Goal: Find specific page/section: Find specific page/section

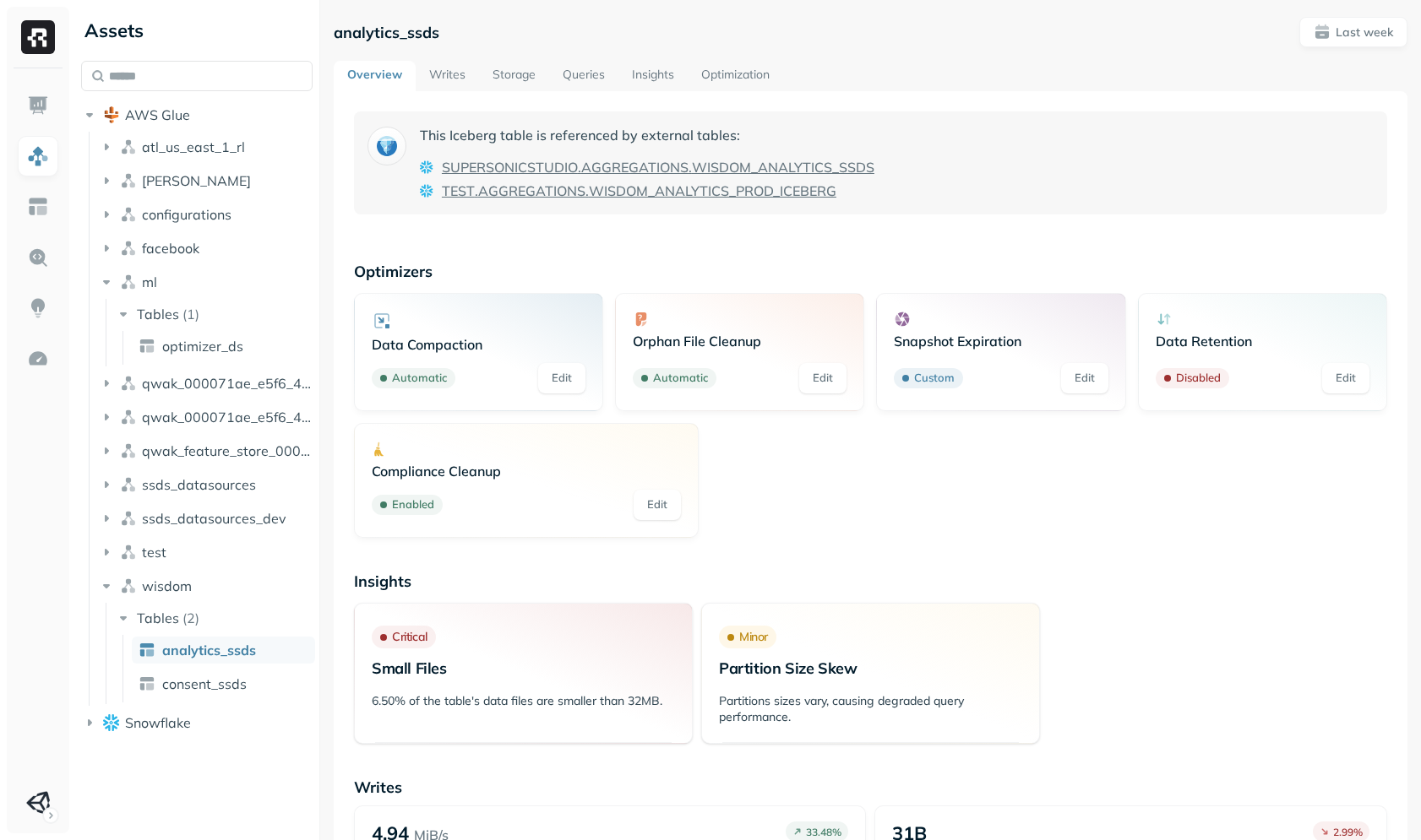
scroll to position [1530, 0]
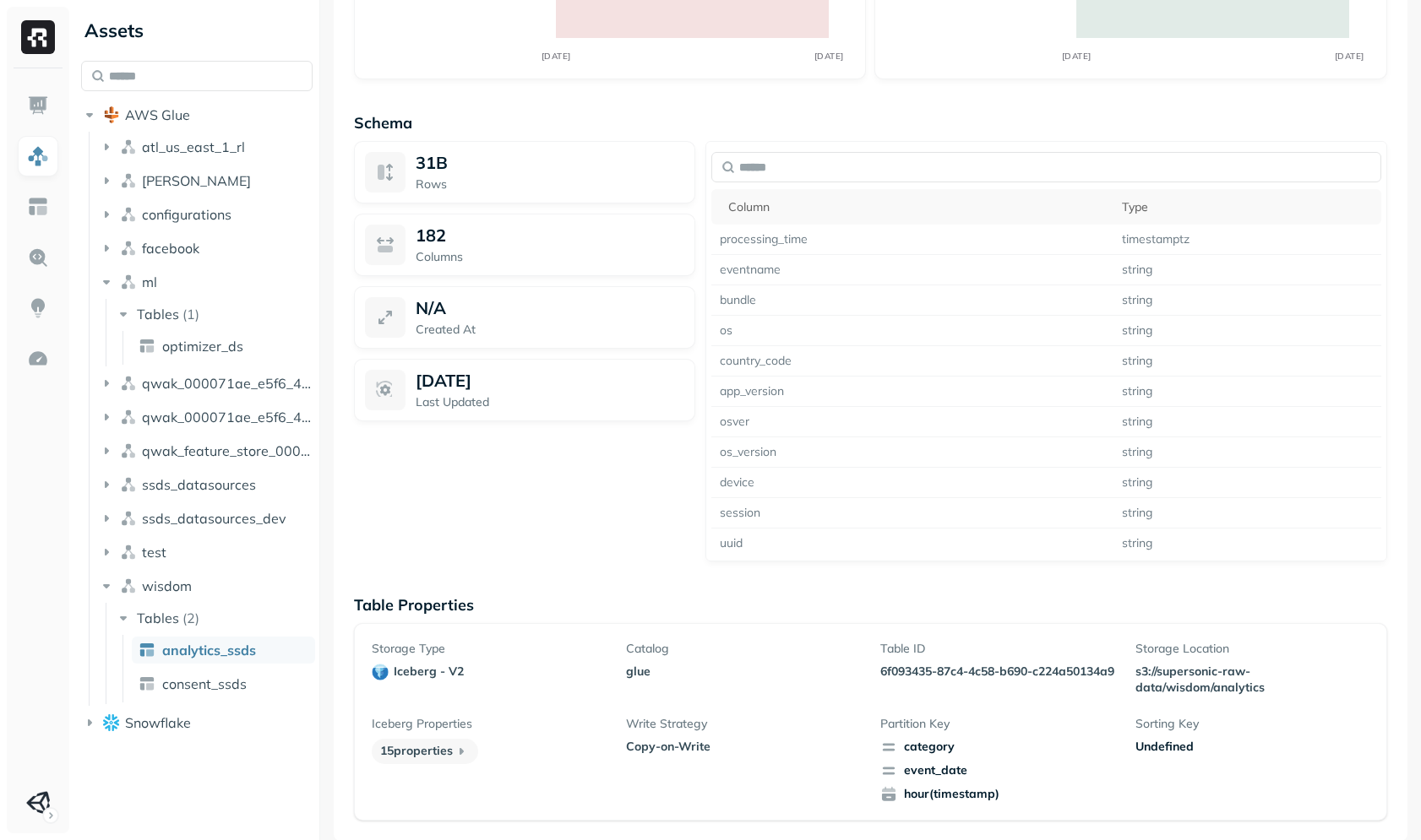
click at [599, 521] on div "31B Rows 182 Columns N/A Created At [DATE] Last Updated" at bounding box center [523, 352] width 341 height 420
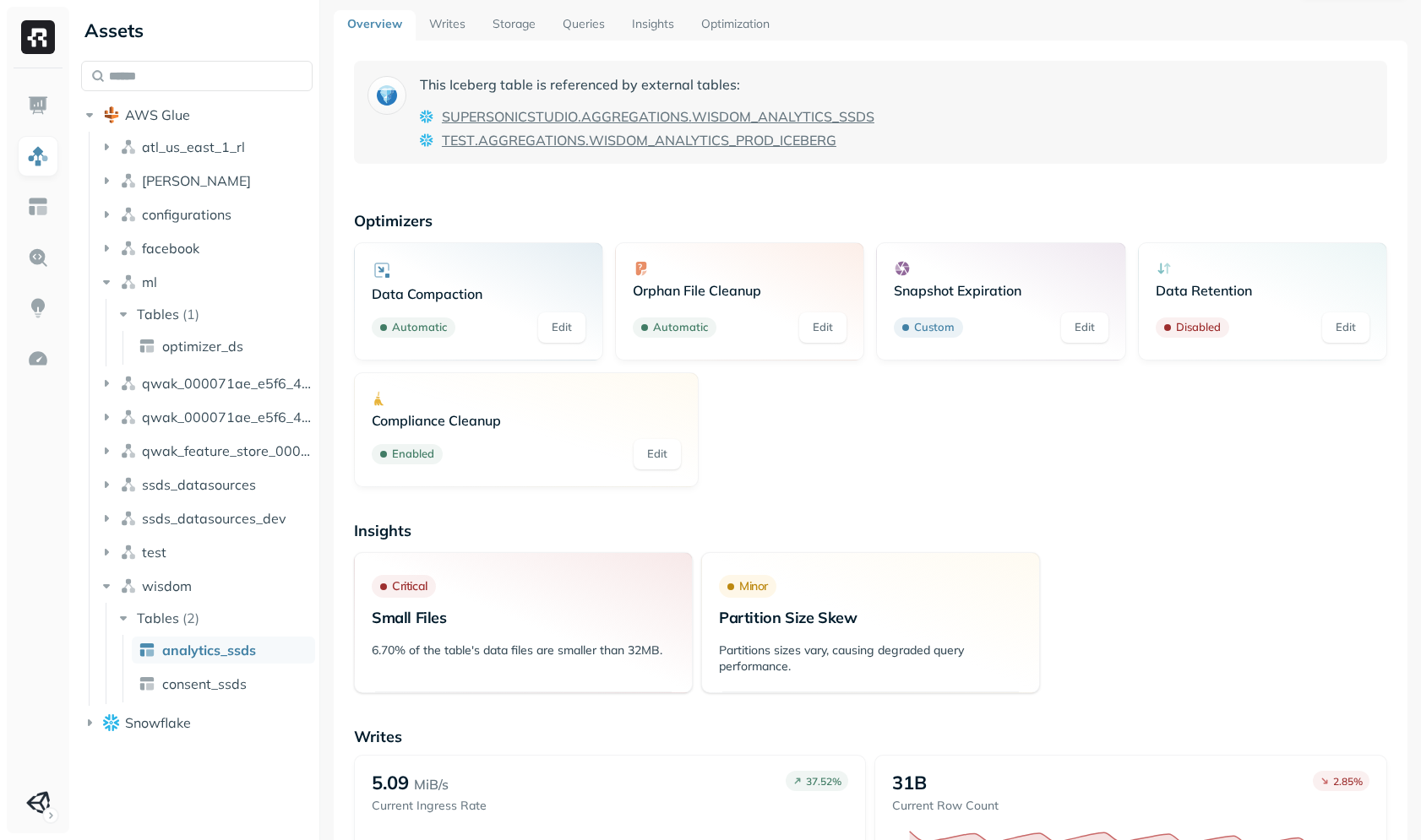
scroll to position [0, 0]
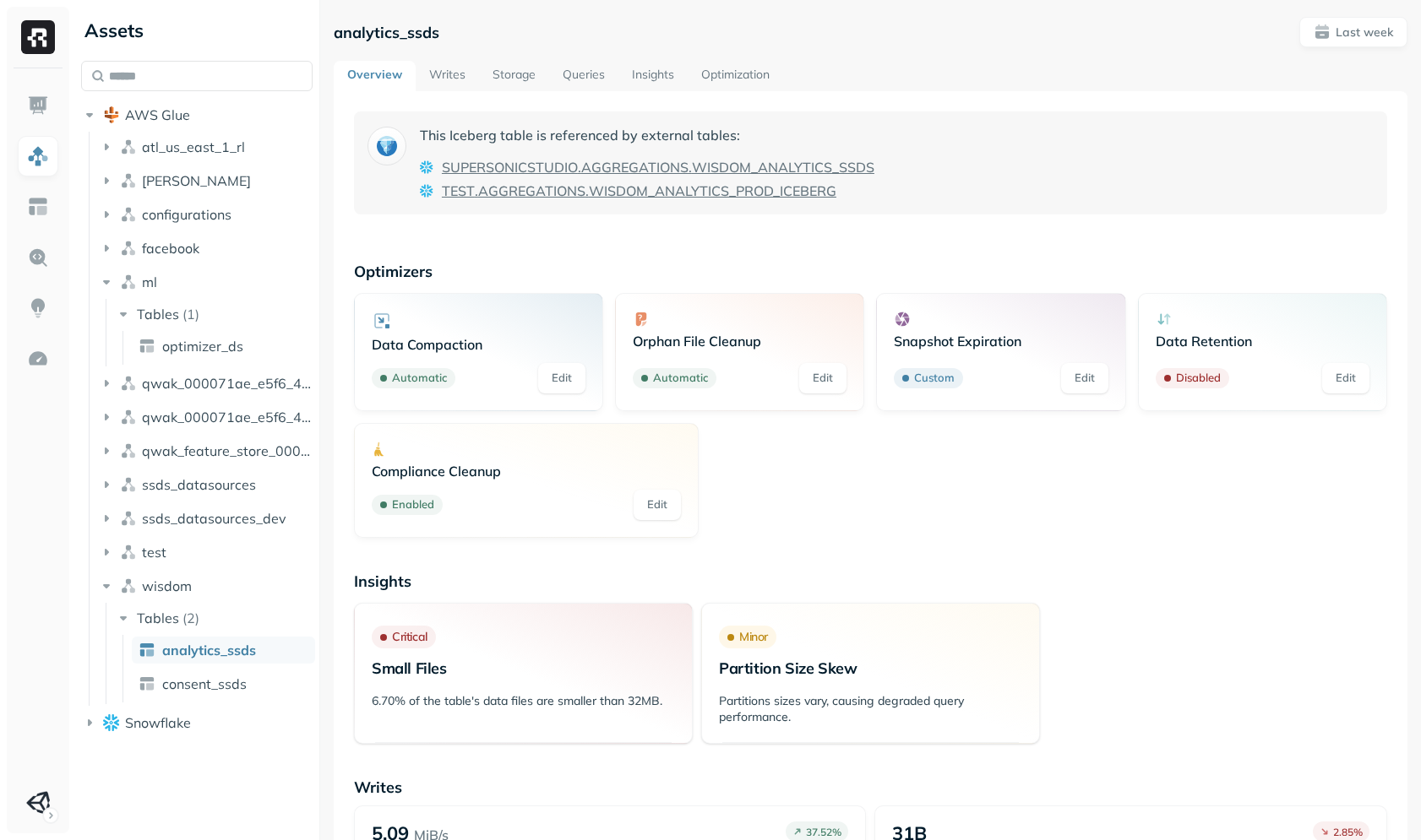
click at [608, 139] on p "This Iceberg table is referenced by external tables:" at bounding box center [647, 135] width 455 height 21
click at [809, 120] on div "This Iceberg table is referenced by external tables: SUPERSONICSTUDIO . AGGREGA…" at bounding box center [870, 163] width 1033 height 103
click at [38, 790] on html "Assets AWS Glue atl_us_east_1_rl [PERSON_NAME] configurations facebook ml Table…" at bounding box center [710, 420] width 1421 height 840
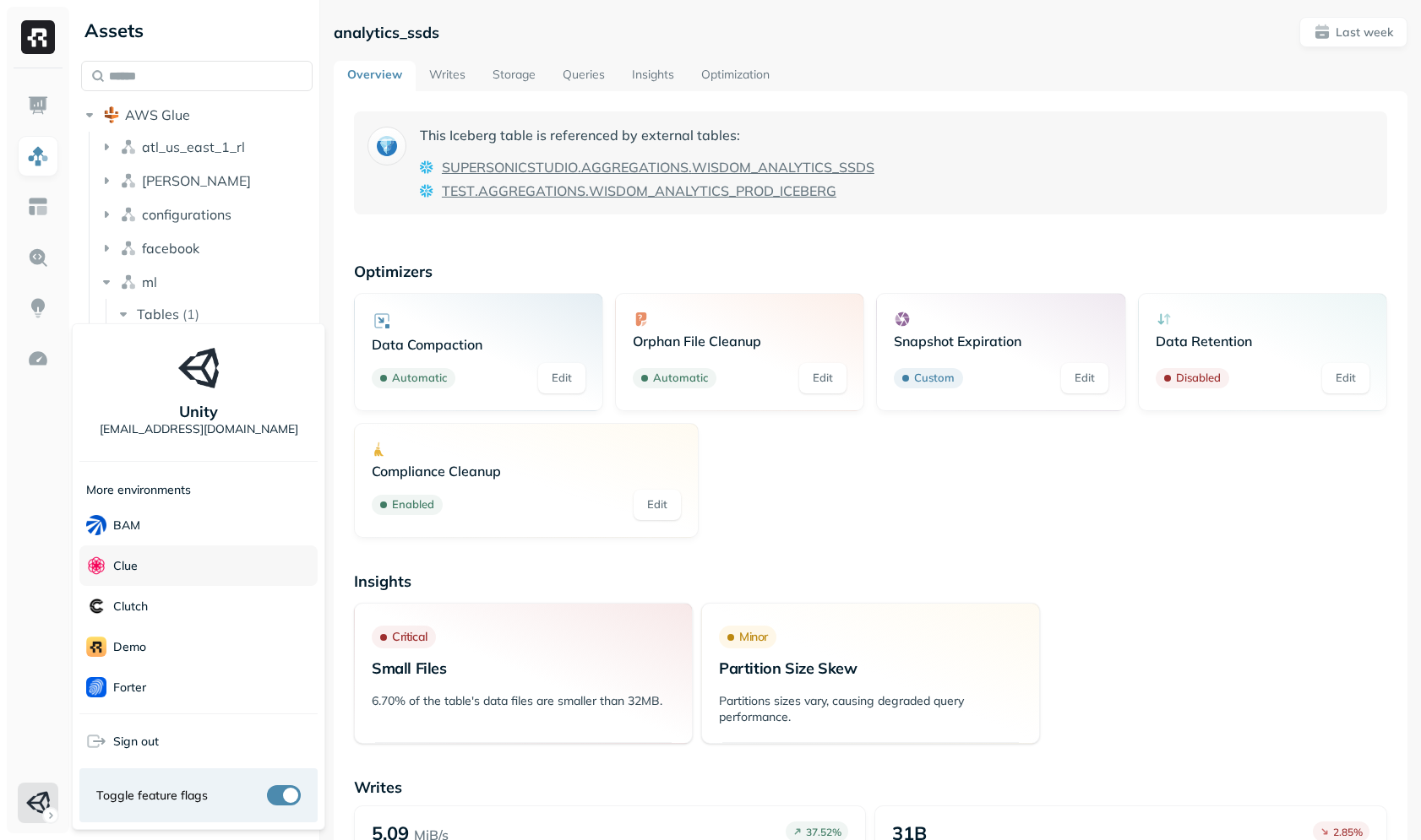
click at [171, 572] on div "Clue" at bounding box center [199, 565] width 238 height 40
